Goal: Task Accomplishment & Management: Use online tool/utility

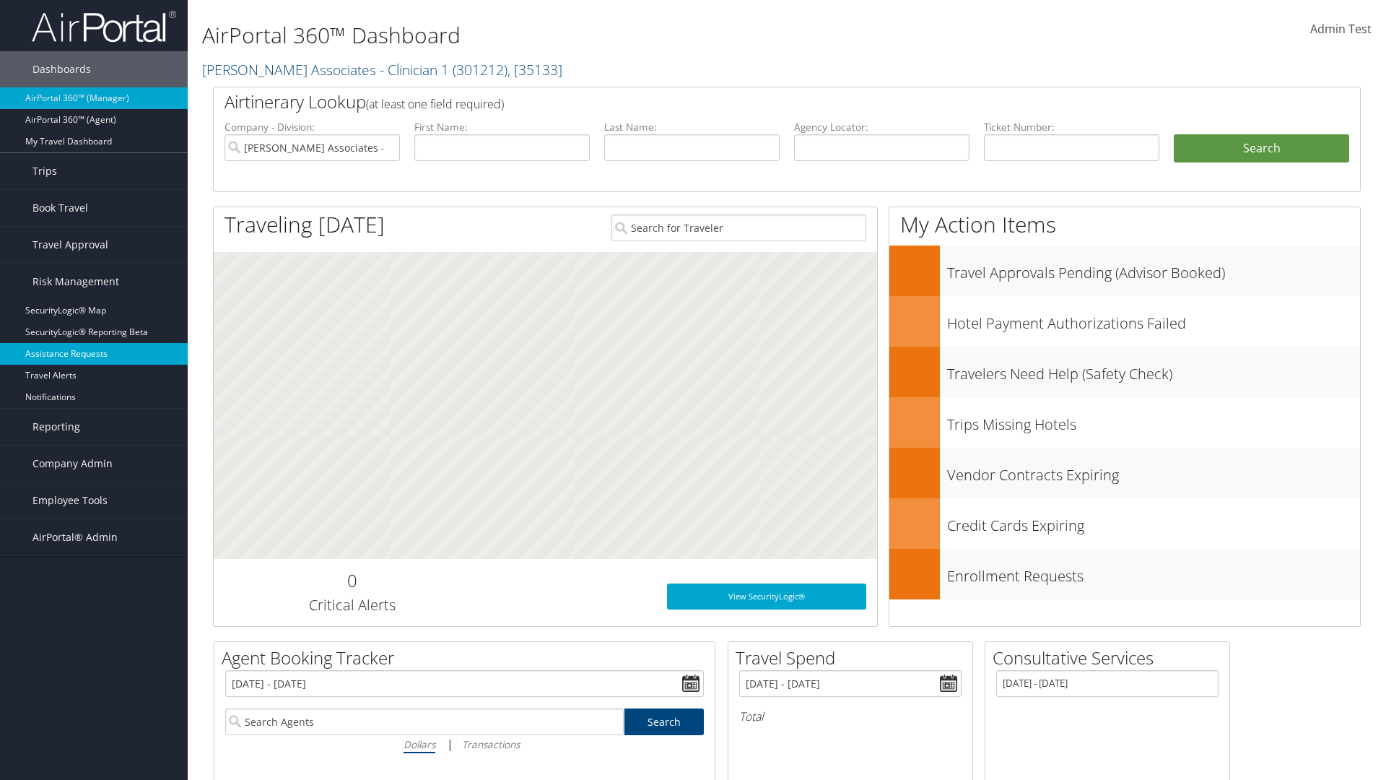
click at [94, 354] on link "Assistance Requests" at bounding box center [94, 354] width 188 height 22
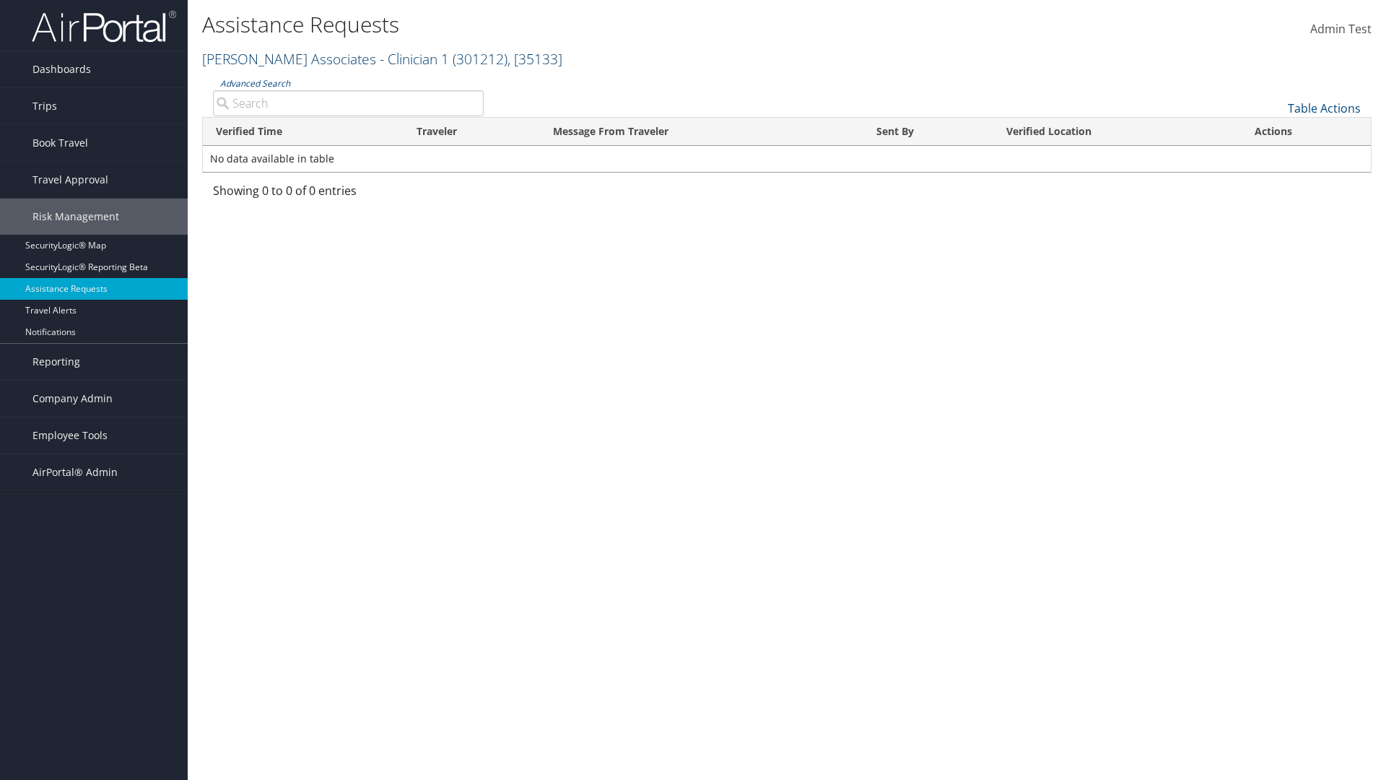
click at [292, 58] on link "[PERSON_NAME] Associates - Clinician 1 ( 301212 ) , [ 35133 ]" at bounding box center [382, 58] width 360 height 19
click at [0, 0] on input "search" at bounding box center [0, 0] width 0 height 0
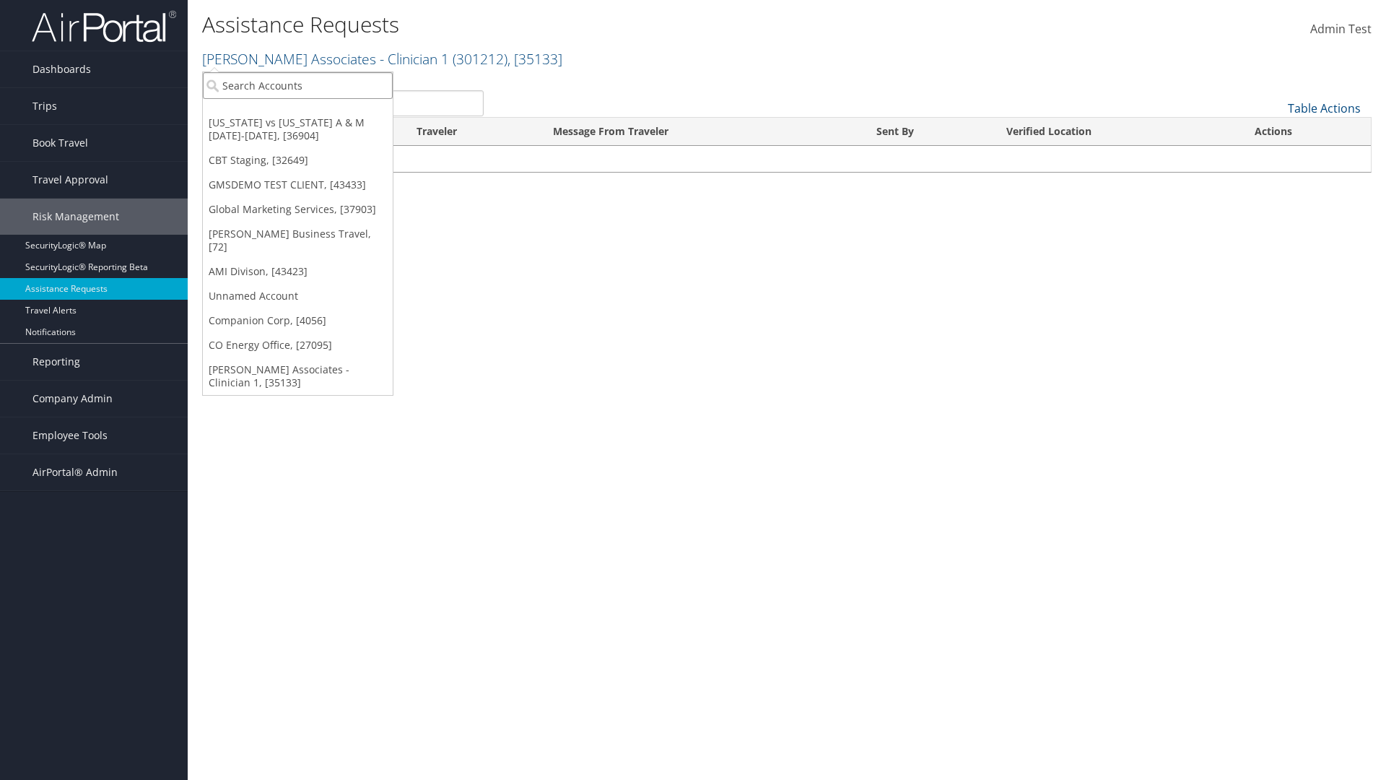
type input "Global marketing Services"
click at [311, 112] on div "Global Marketing Services (301946), [37903]" at bounding box center [311, 111] width 232 height 13
